Goal: Check status: Check status

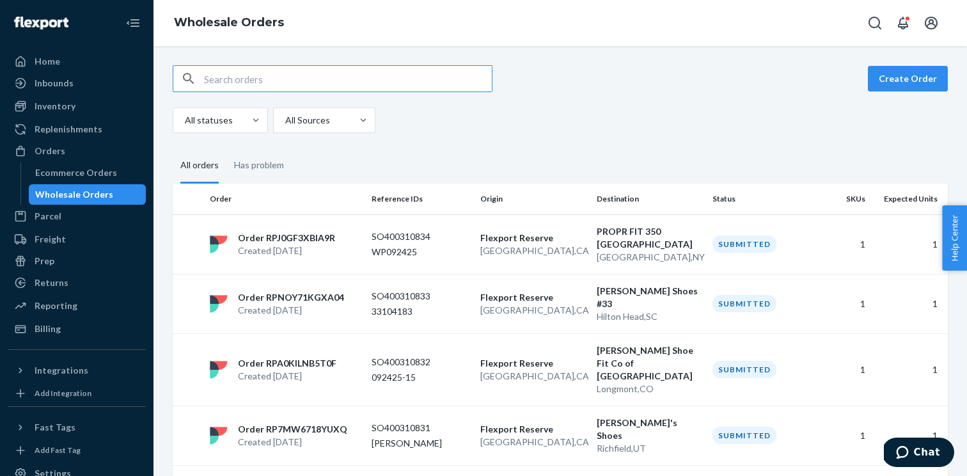
click at [258, 70] on input "text" at bounding box center [348, 79] width 288 height 26
paste input "WATH2510"
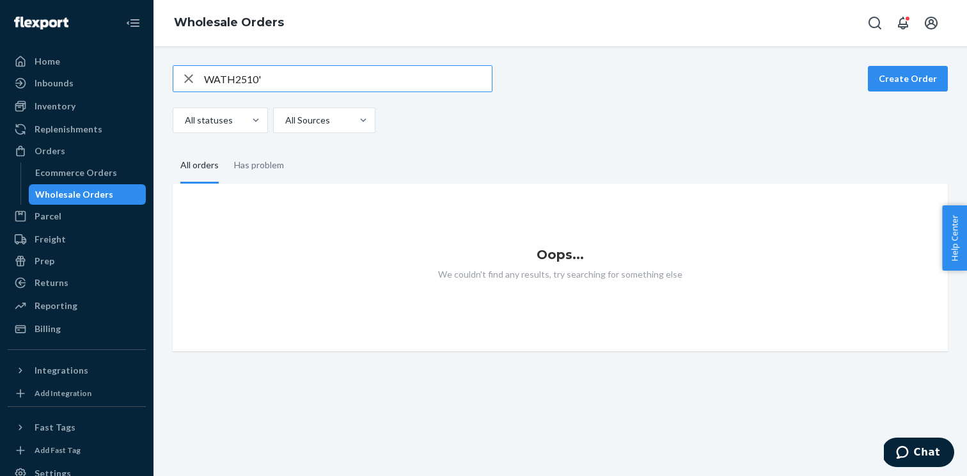
type input "WATH2510"
click at [99, 105] on div "Inventory" at bounding box center [77, 106] width 136 height 18
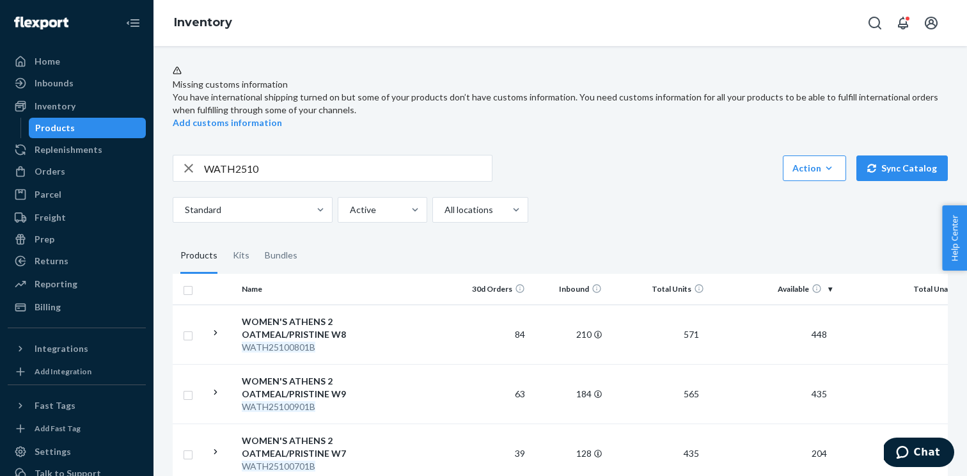
click at [297, 168] on input "WATH2510" at bounding box center [348, 168] width 288 height 26
click at [381, 160] on input "WATH2510 W6" at bounding box center [348, 168] width 288 height 26
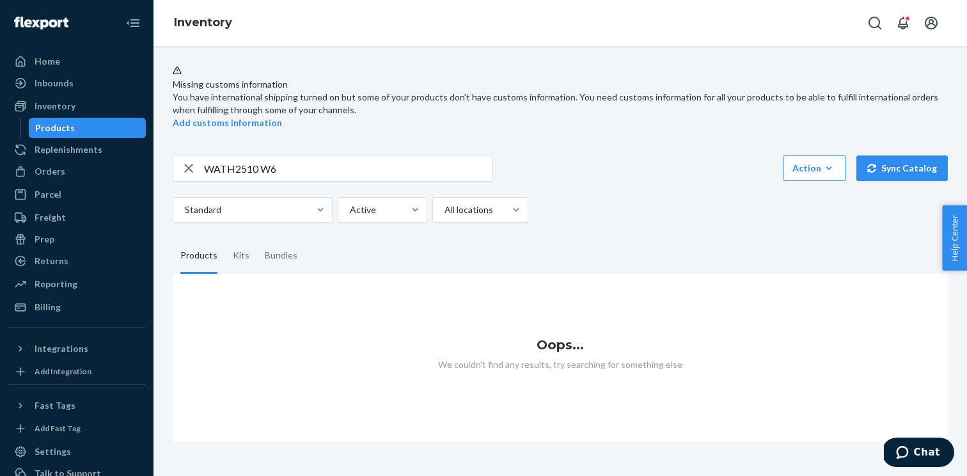
click at [276, 164] on input "WATH2510 W6" at bounding box center [348, 168] width 288 height 26
type input "WATH2510"
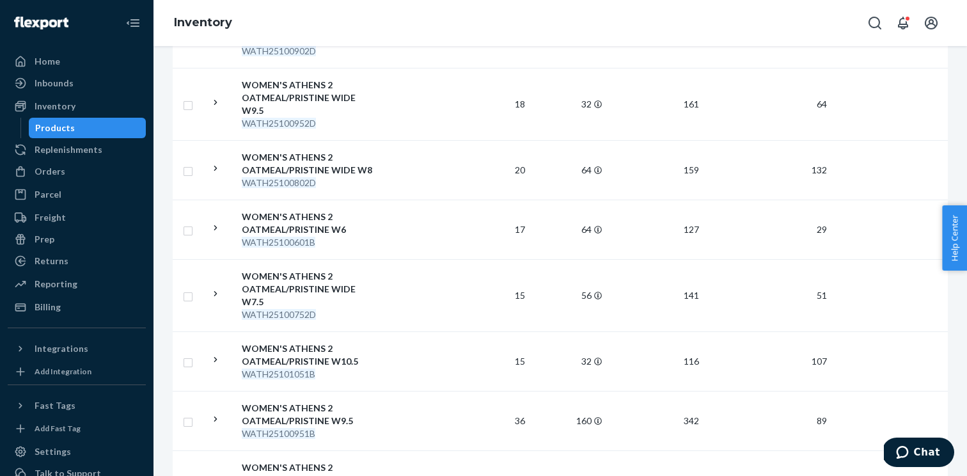
scroll to position [713, 0]
click at [215, 230] on icon at bounding box center [216, 227] width 12 height 12
